Goal: Task Accomplishment & Management: Use online tool/utility

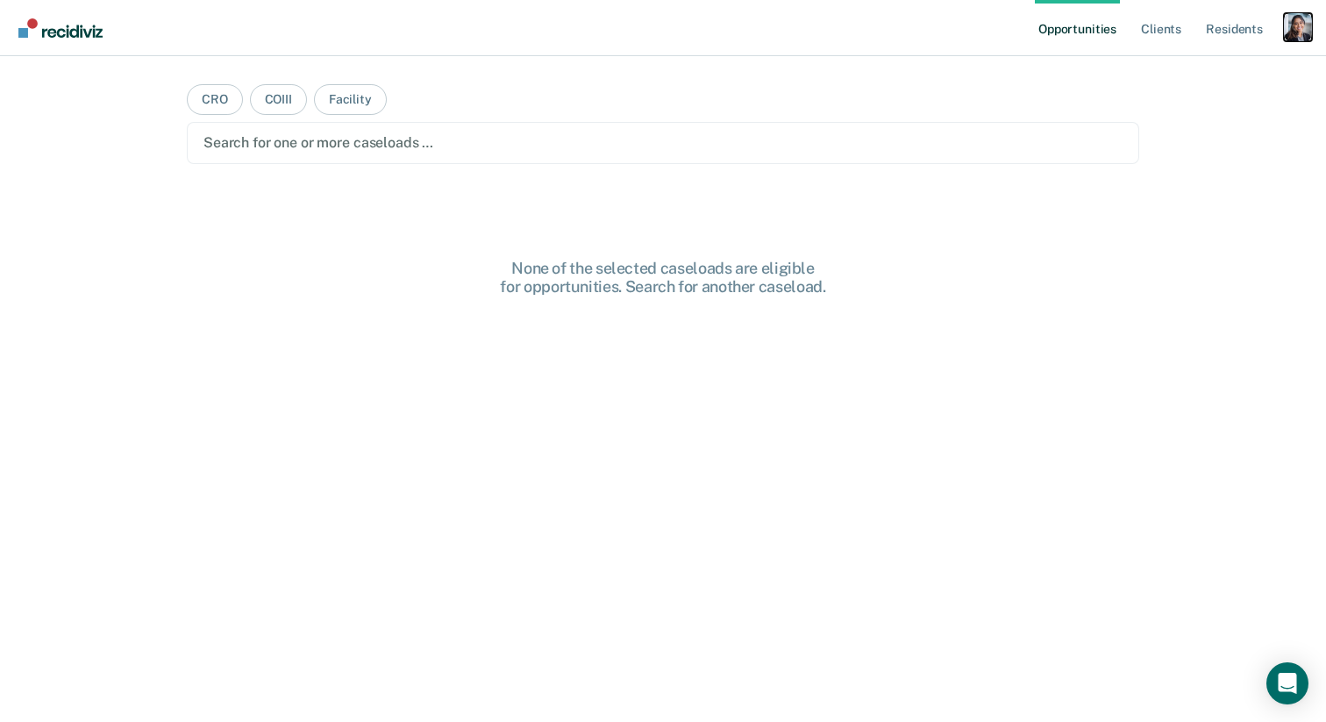
click at [1305, 31] on div "Profile dropdown button" at bounding box center [1297, 27] width 28 height 28
click at [1178, 75] on link "Profile" at bounding box center [1226, 71] width 141 height 15
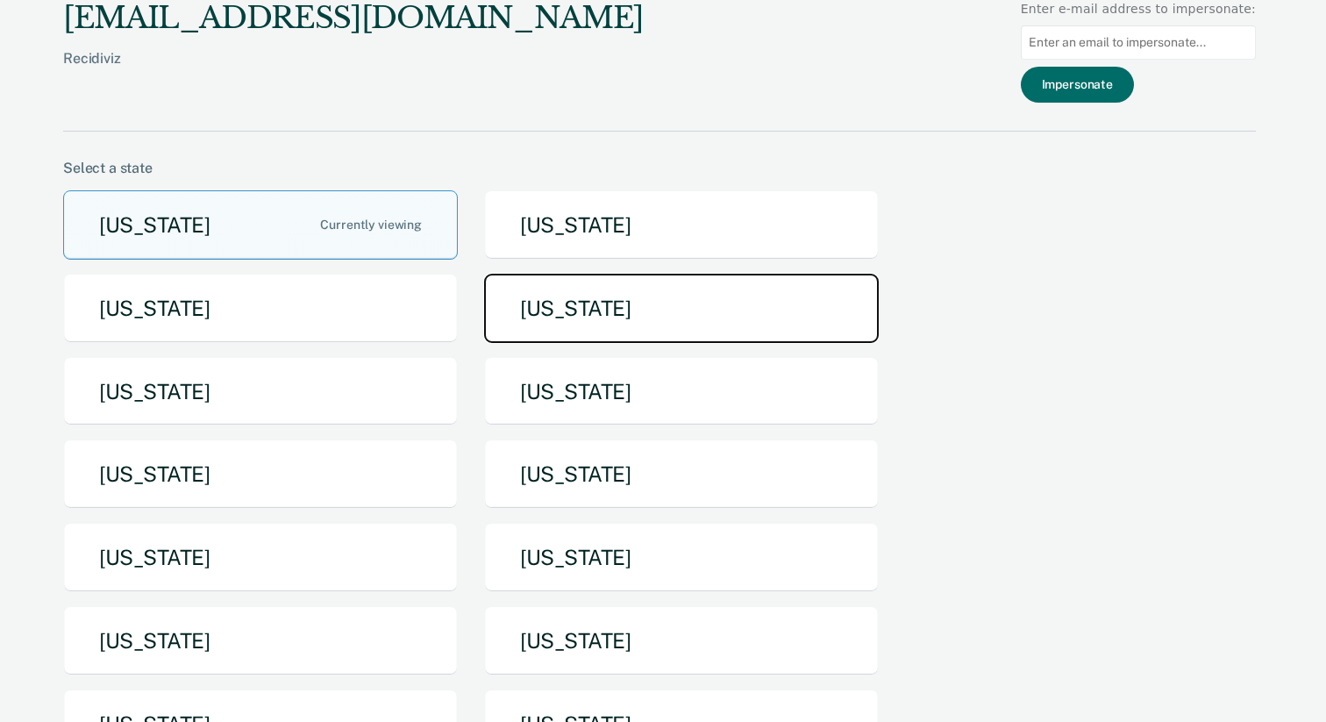
click at [531, 308] on button "[US_STATE]" at bounding box center [681, 308] width 395 height 69
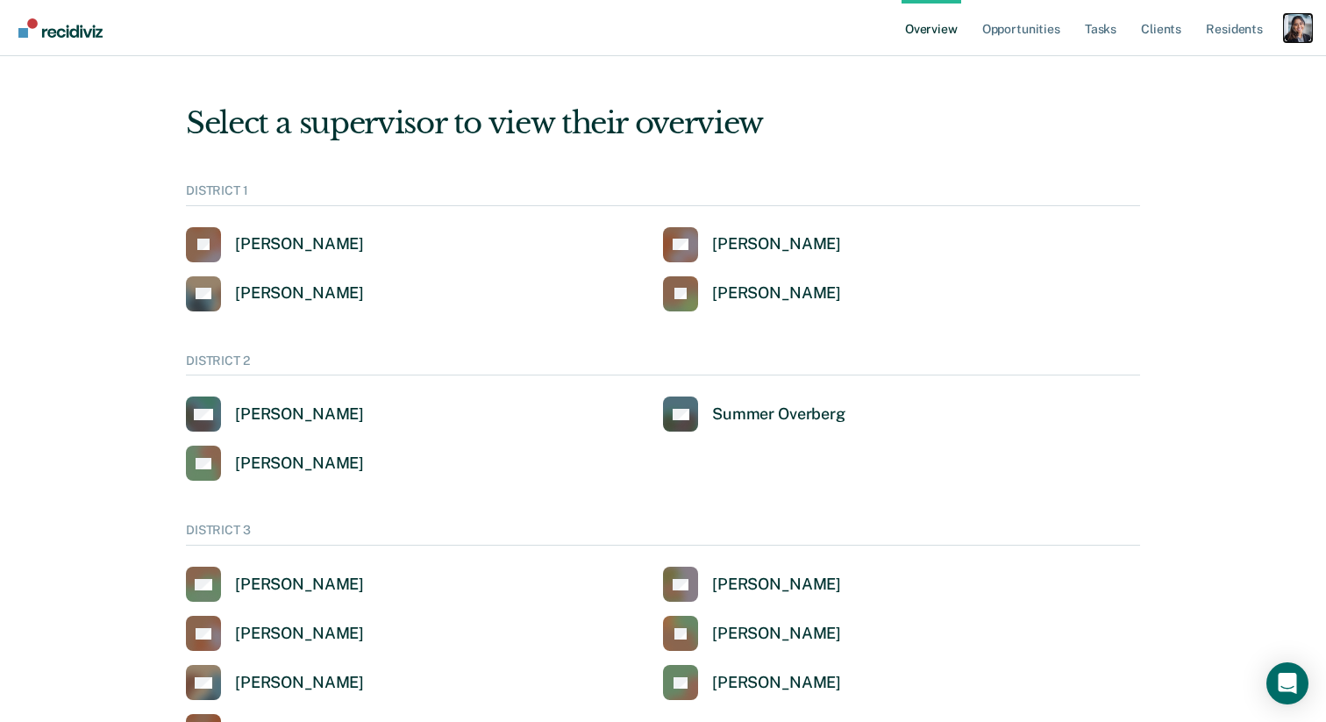
click at [1306, 21] on div "Profile dropdown button" at bounding box center [1297, 28] width 28 height 28
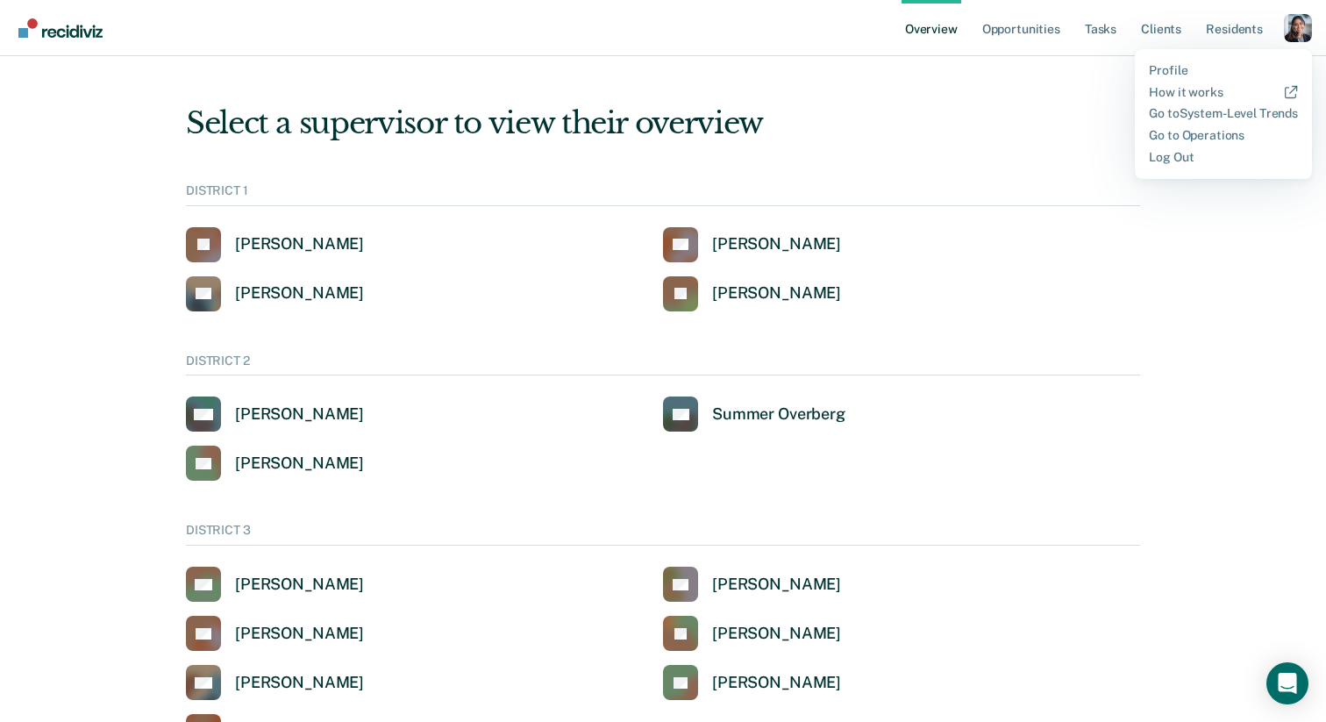
click at [1199, 62] on div "Profile How it works Go to System-Level Trends Go to Operations Log Out" at bounding box center [1222, 114] width 177 height 130
click at [1196, 62] on div "Profile How it works Go to System-Level Trends Go to Operations Log Out" at bounding box center [1222, 114] width 177 height 130
click at [1177, 65] on link "Profile" at bounding box center [1222, 70] width 149 height 15
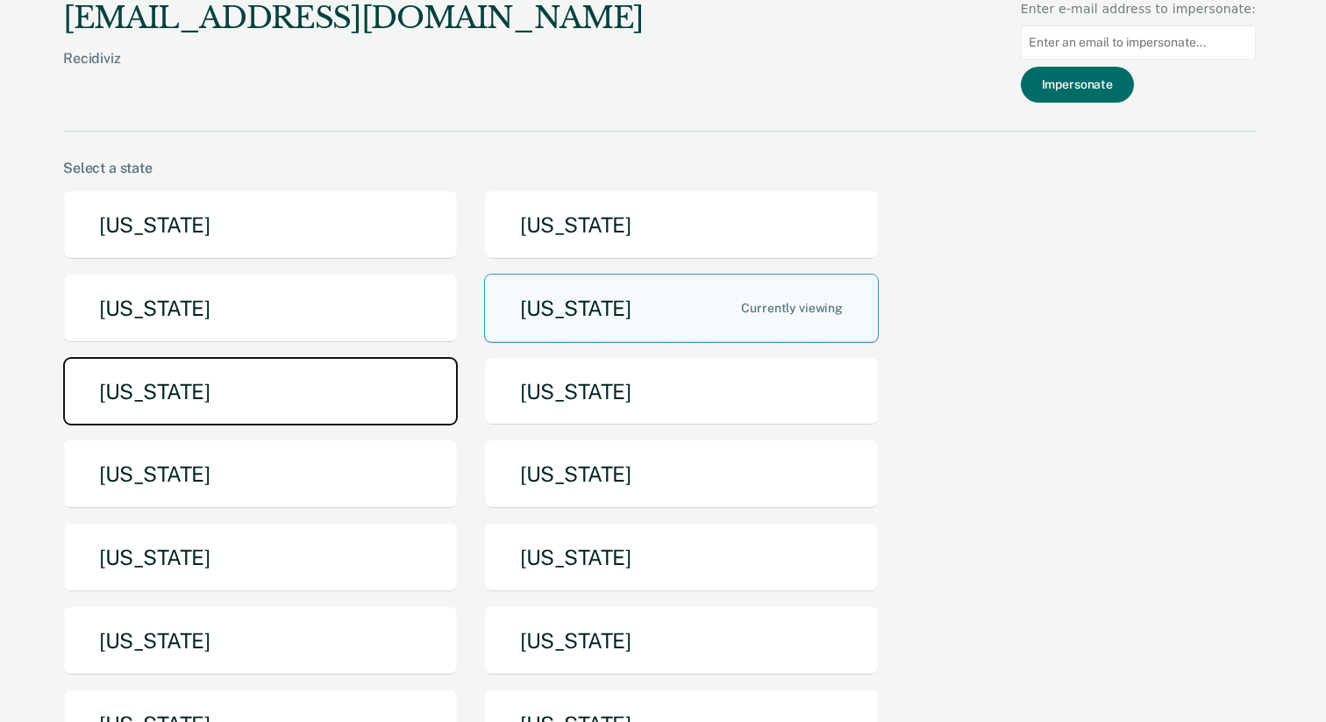
click at [338, 397] on button "[US_STATE]" at bounding box center [260, 391] width 395 height 69
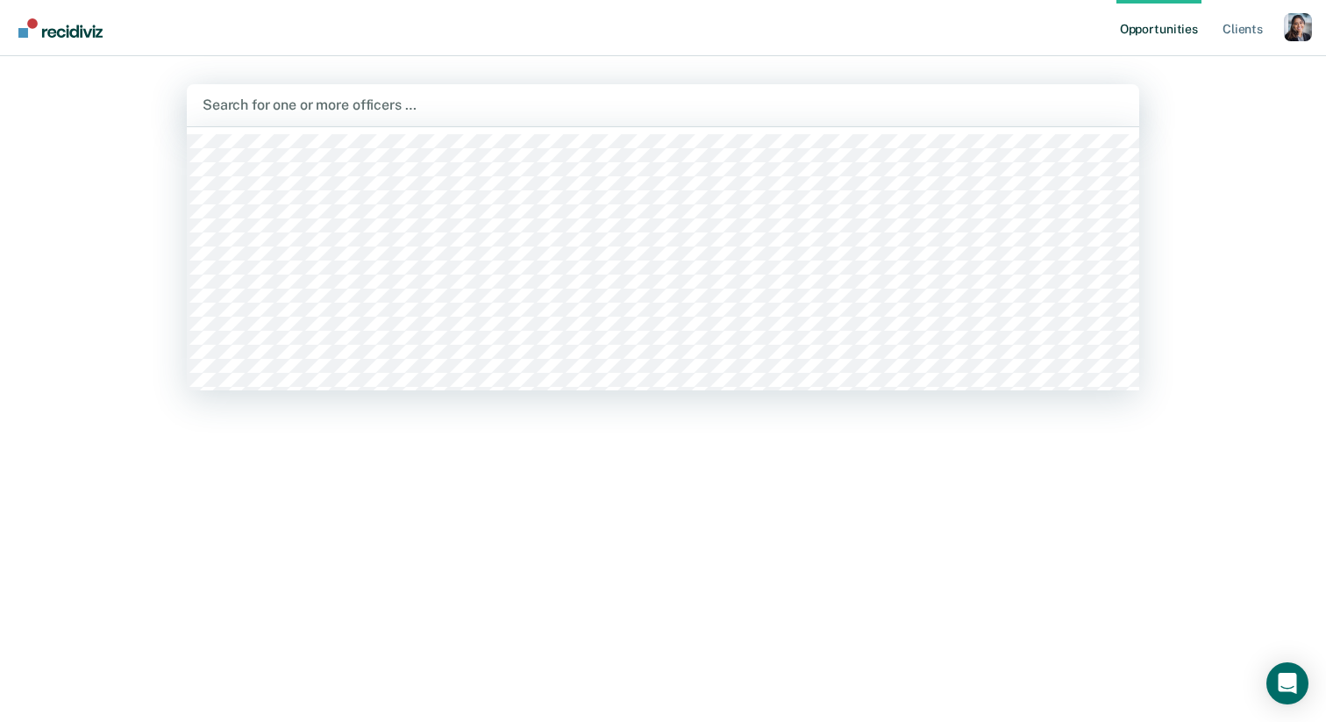
click at [587, 117] on div "Search for one or more officers …" at bounding box center [663, 105] width 952 height 42
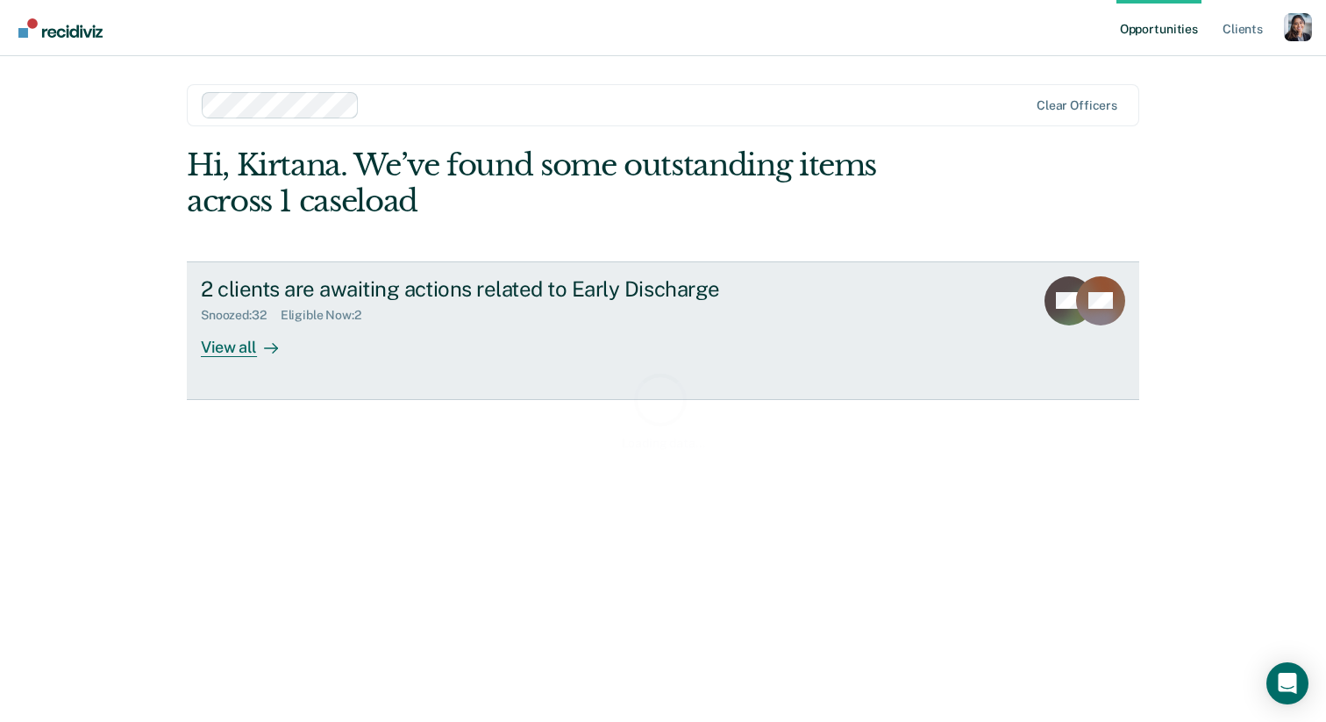
click at [332, 281] on div "2 clients are awaiting actions related to Early Discharge" at bounding box center [508, 288] width 615 height 25
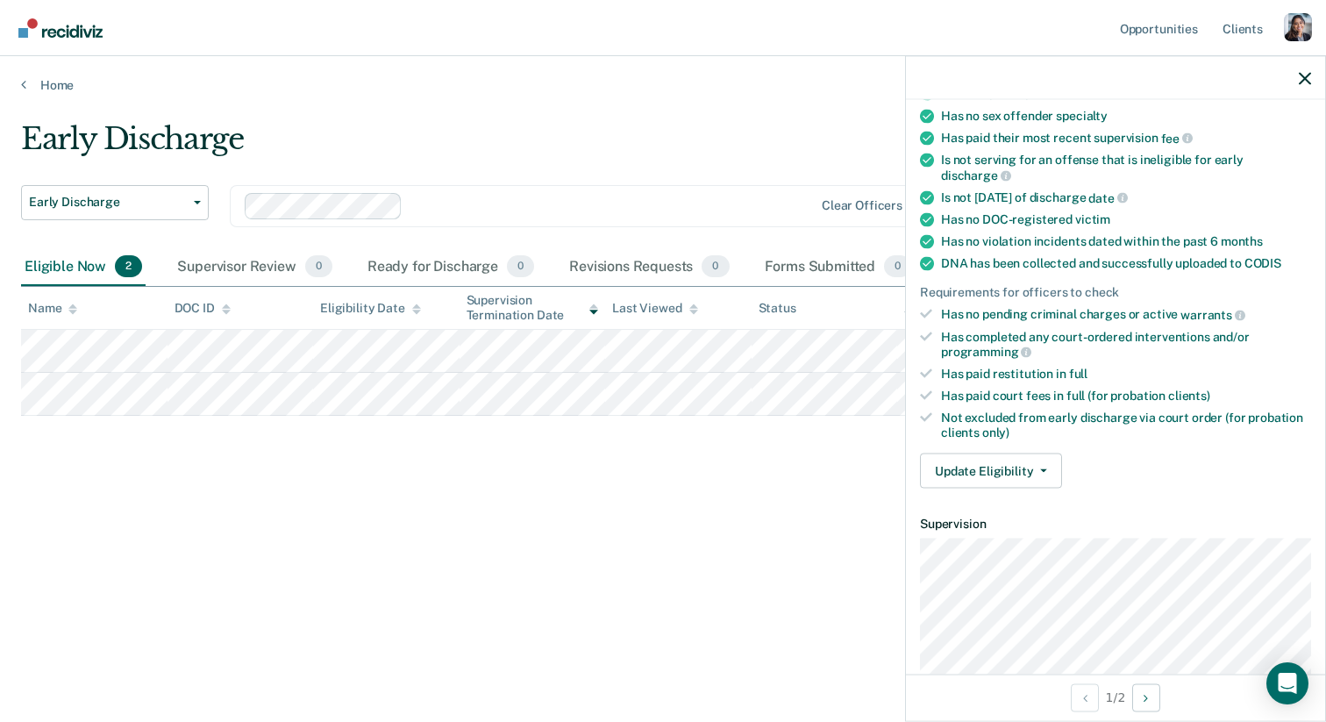
scroll to position [474, 0]
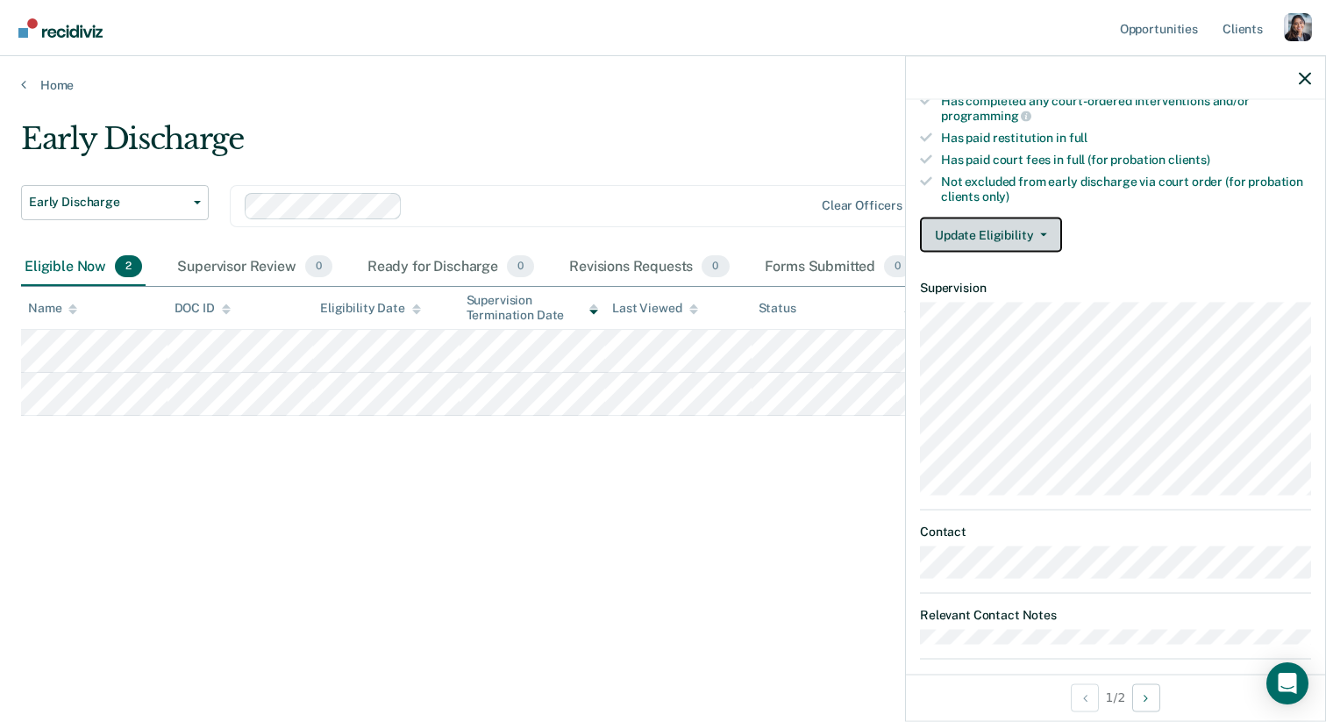
click at [1023, 217] on button "Update Eligibility" at bounding box center [991, 234] width 142 height 35
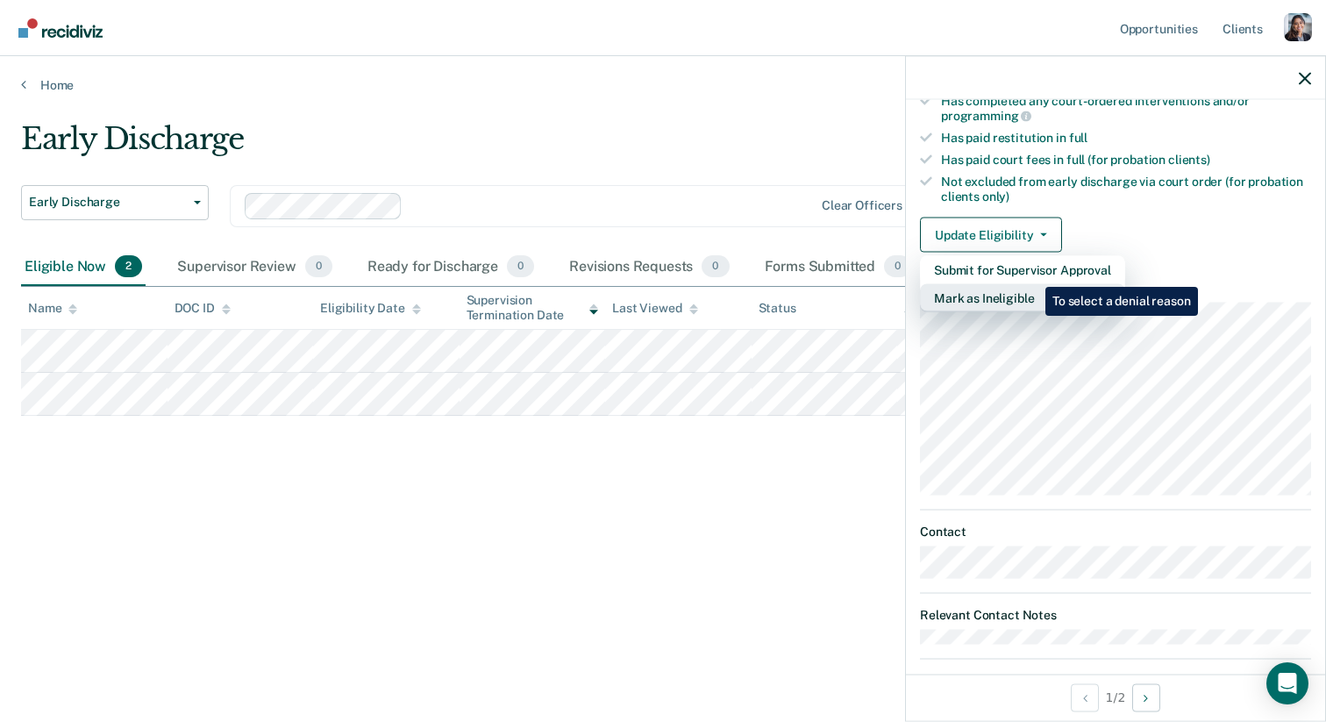
click at [1032, 284] on button "Mark as Ineligible" at bounding box center [1022, 298] width 205 height 28
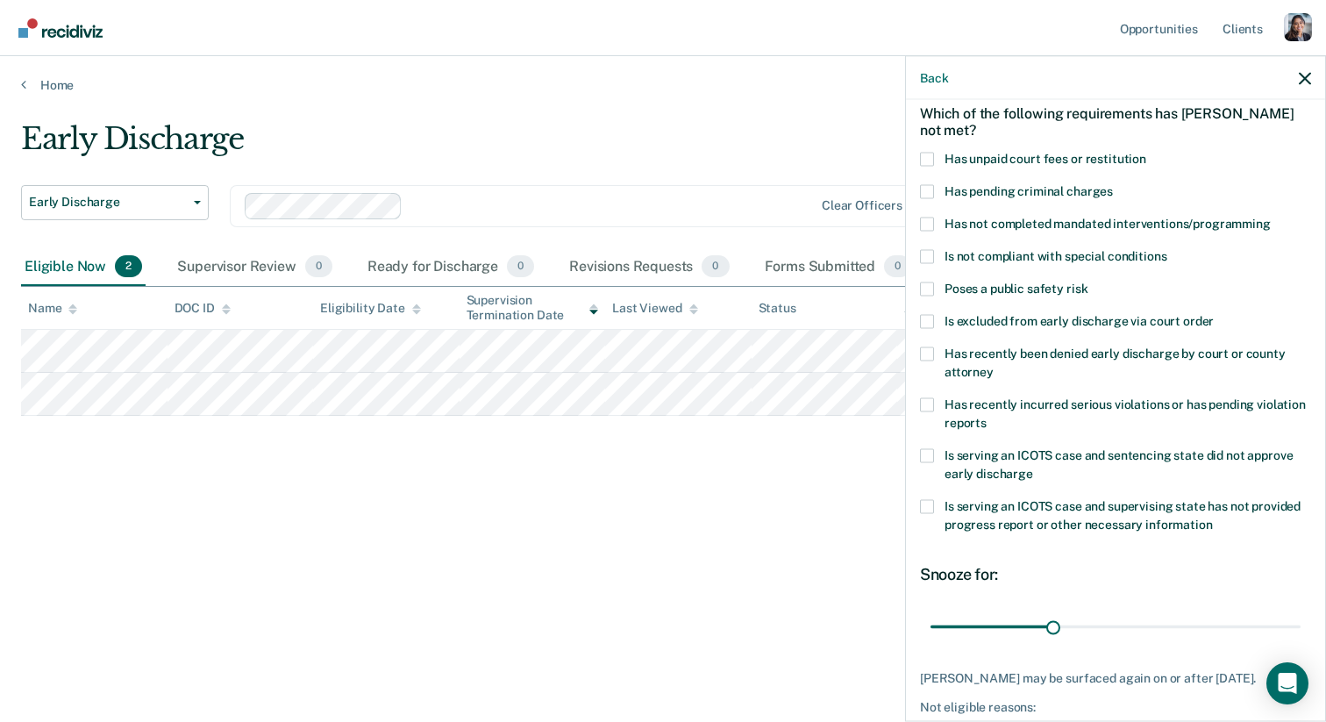
scroll to position [75, 0]
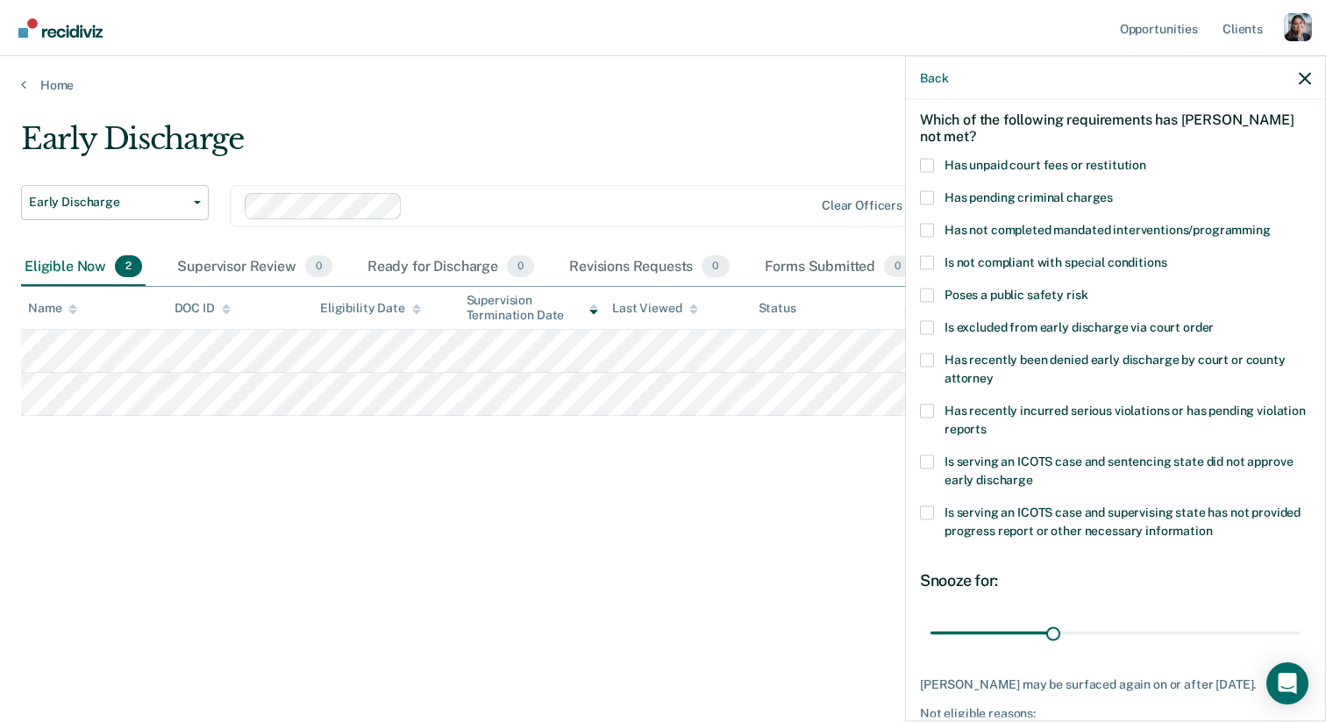
click at [1003, 441] on div "Has recently incurred serious violations or has pending violation reports" at bounding box center [1115, 428] width 391 height 51
click at [936, 457] on label "Is serving an ICOTS case and sentencing state did not approve early discharge" at bounding box center [1115, 472] width 391 height 37
click at [1033, 473] on input "Is serving an ICOTS case and sentencing state did not approve early discharge" at bounding box center [1033, 473] width 0 height 0
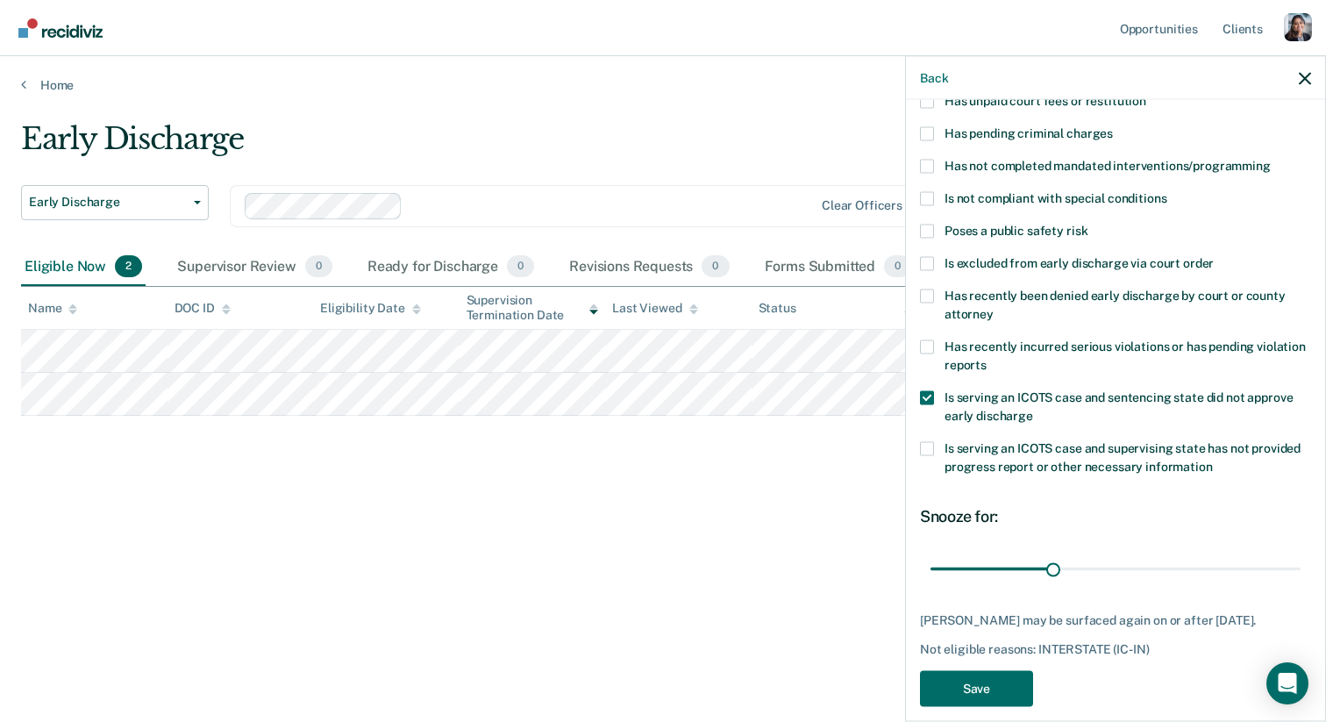
scroll to position [140, 0]
click at [935, 441] on label "Is serving an ICOTS case and supervising state has not provided progress report…" at bounding box center [1115, 458] width 391 height 37
click at [1212, 459] on input "Is serving an ICOTS case and supervising state has not provided progress report…" at bounding box center [1212, 459] width 0 height 0
click at [930, 346] on span at bounding box center [927, 345] width 14 height 14
click at [986, 357] on input "Has recently incurred serious violations or has pending violation reports" at bounding box center [986, 357] width 0 height 0
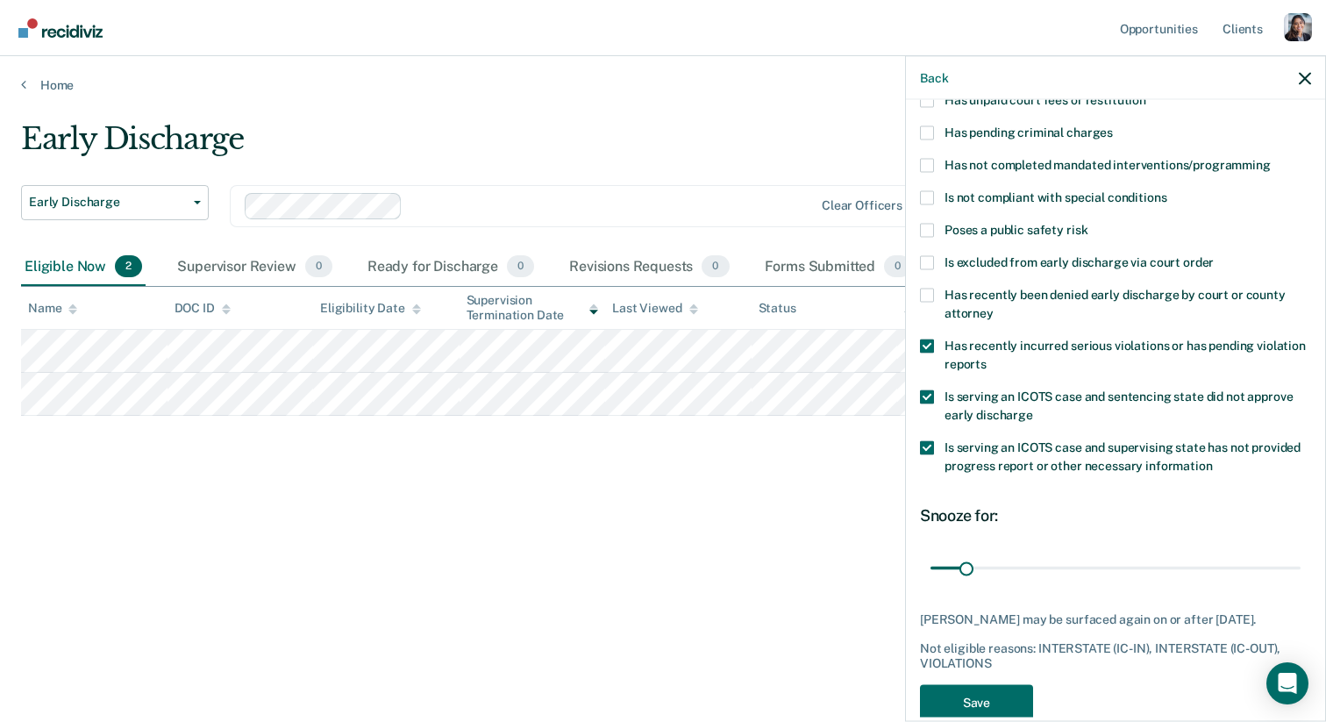
click at [928, 291] on span at bounding box center [927, 295] width 14 height 14
click at [993, 306] on input "Has recently been denied early discharge by court or county attorney" at bounding box center [993, 306] width 0 height 0
click at [929, 261] on span at bounding box center [927, 262] width 14 height 14
click at [1213, 255] on input "Is excluded from early discharge via court order" at bounding box center [1213, 255] width 0 height 0
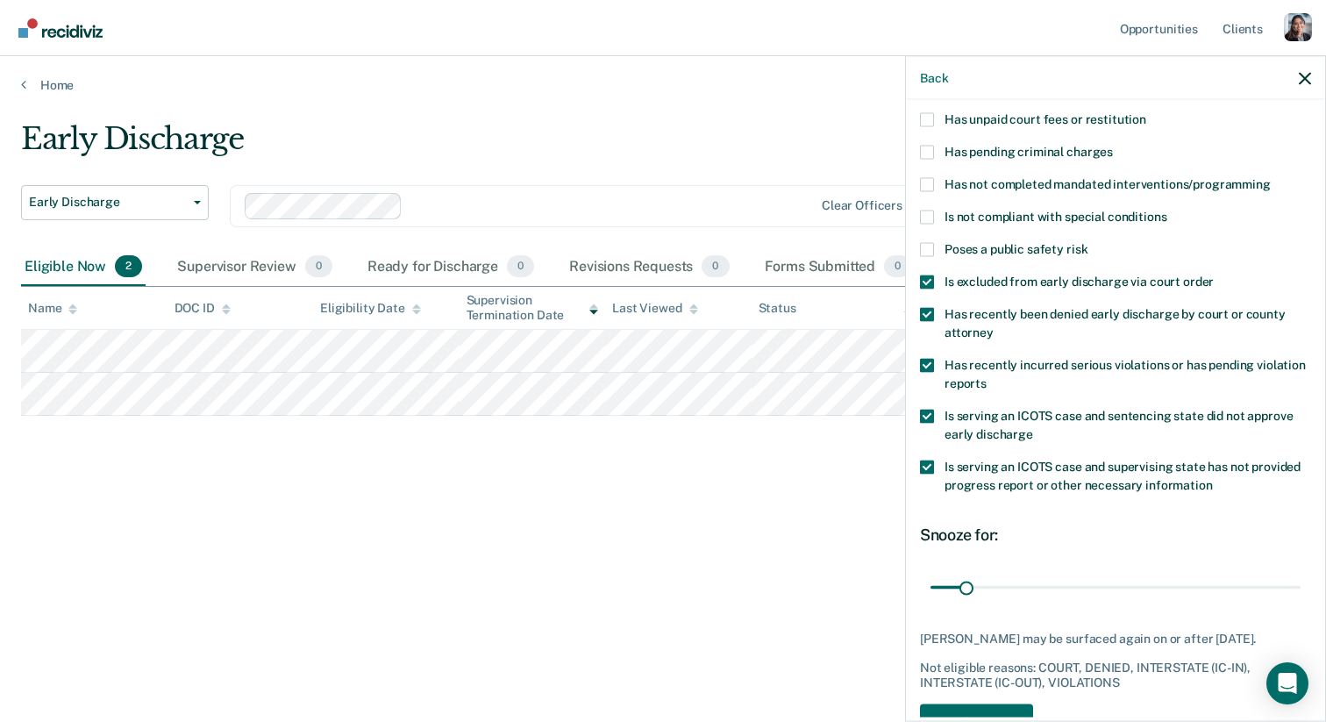
click at [930, 158] on label "Has pending criminal charges" at bounding box center [1115, 154] width 391 height 18
click at [1113, 145] on input "Has pending criminal charges" at bounding box center [1113, 145] width 0 height 0
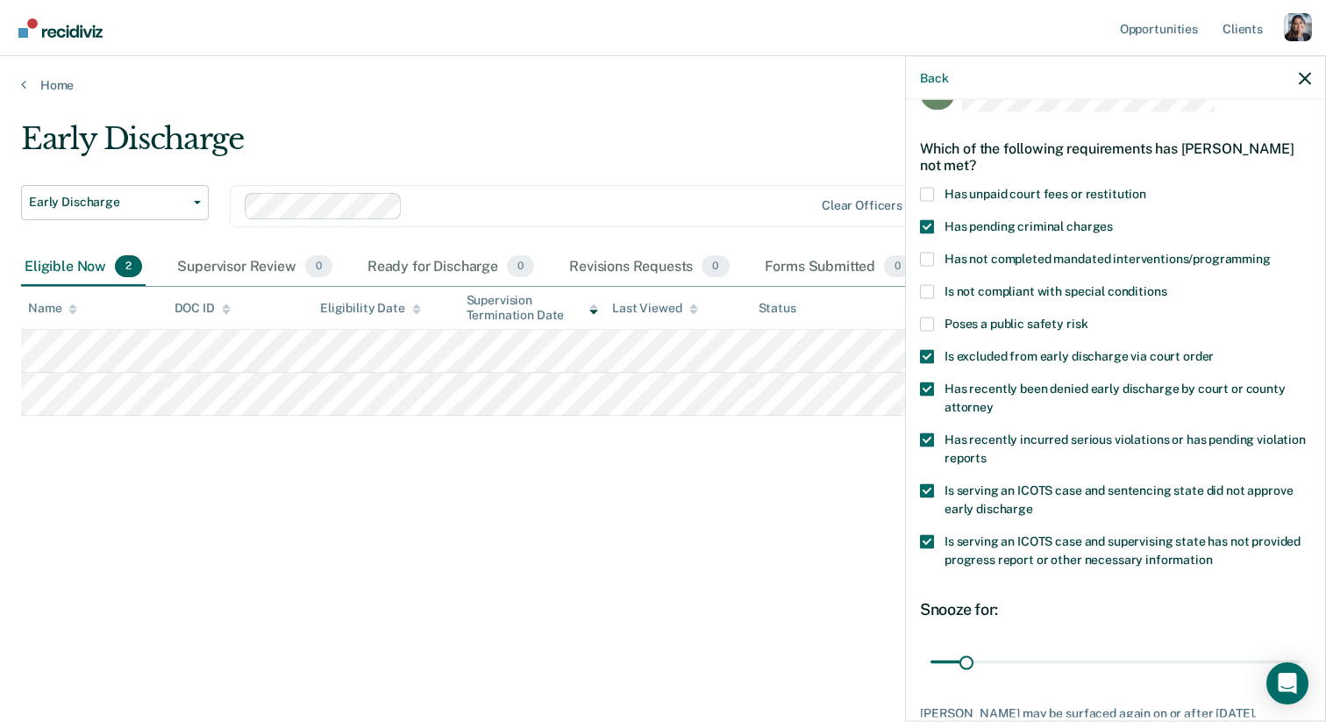
click at [935, 288] on label "Is not compliant with special conditions" at bounding box center [1115, 293] width 391 height 18
click at [1166, 284] on input "Is not compliant with special conditions" at bounding box center [1166, 284] width 0 height 0
